Goal: Task Accomplishment & Management: Complete application form

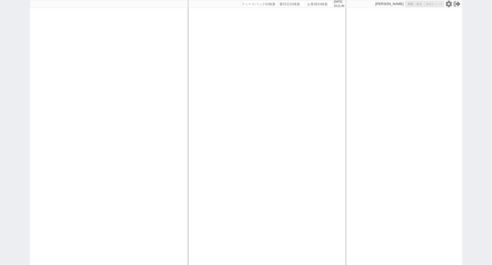
select select "100"
select select "3"
select select
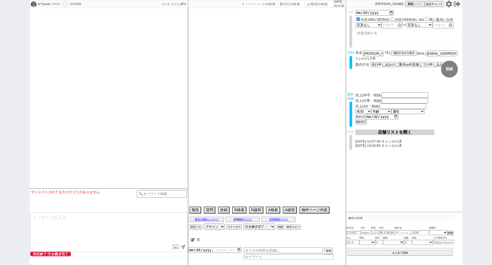
click at [448, 3] on icon at bounding box center [449, 4] width 6 height 7
type textarea "[PERSON_NAME]対応　リビング15畳 @@先行/内見なし申し込みの場合はクライアントがお客様と事前打ち合わせするので、日程が取れたら打ち合わせの日付…"
select select "[DATE]"
select select "3"
select select "37"
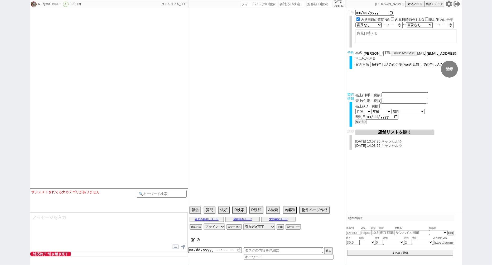
select select "7"
select select "14"
select select "485"
